Goal: Navigation & Orientation: Find specific page/section

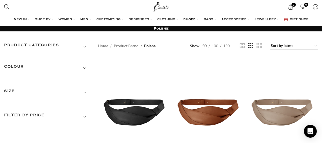
click at [191, 19] on span "SHOES" at bounding box center [189, 19] width 12 height 4
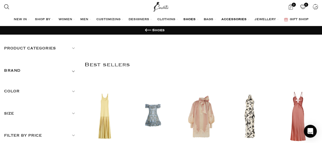
click at [241, 19] on span "ACCESSORIES" at bounding box center [233, 19] width 25 height 4
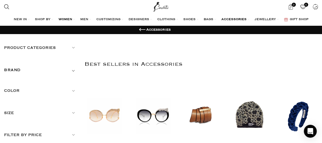
click at [61, 19] on span "WOMEN" at bounding box center [65, 19] width 14 height 4
